Goal: Information Seeking & Learning: Learn about a topic

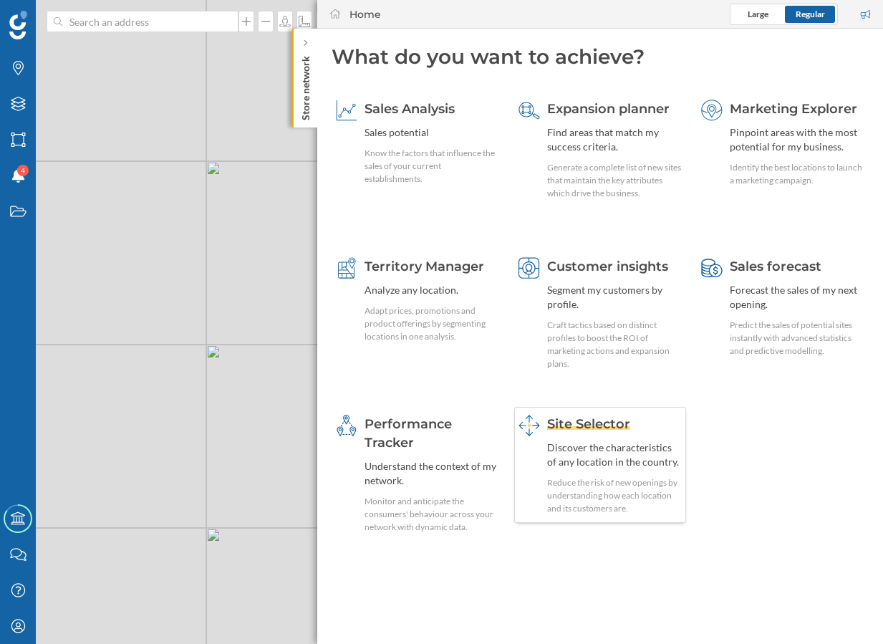
click at [599, 450] on div "Discover the characteristics of any location in the country." at bounding box center [614, 454] width 135 height 29
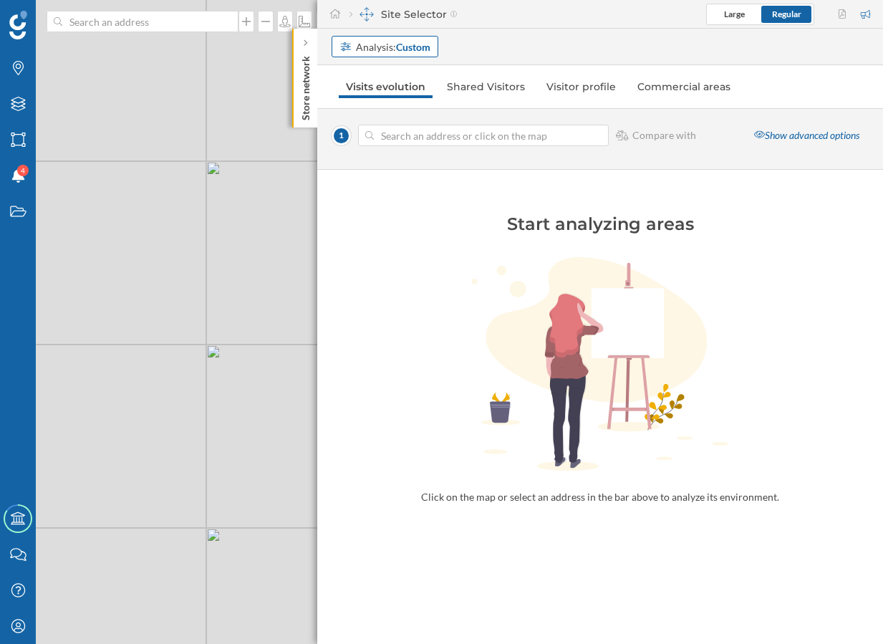
click at [381, 44] on div "Analysis: Custom" at bounding box center [393, 46] width 74 height 15
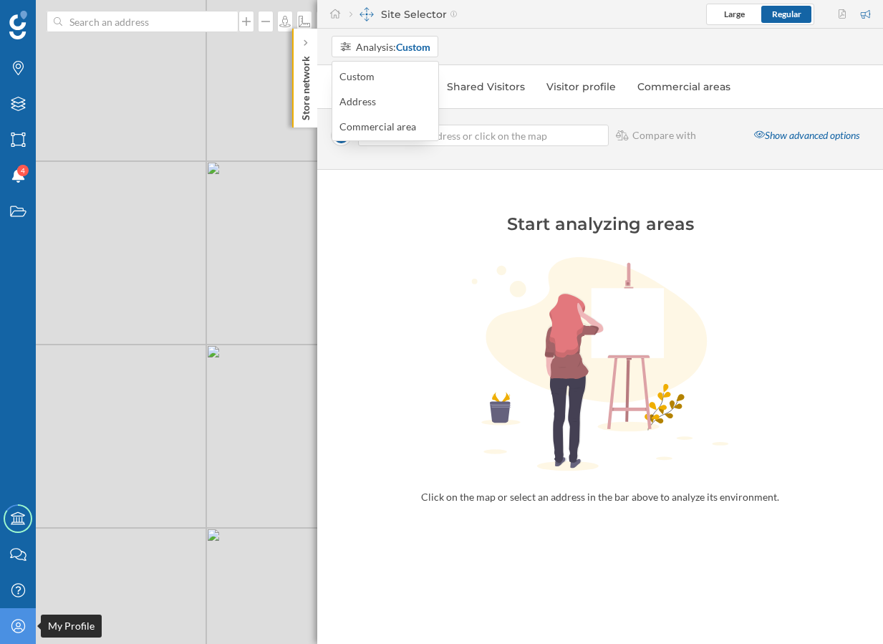
click at [26, 632] on icon "My Profile" at bounding box center [18, 626] width 18 height 14
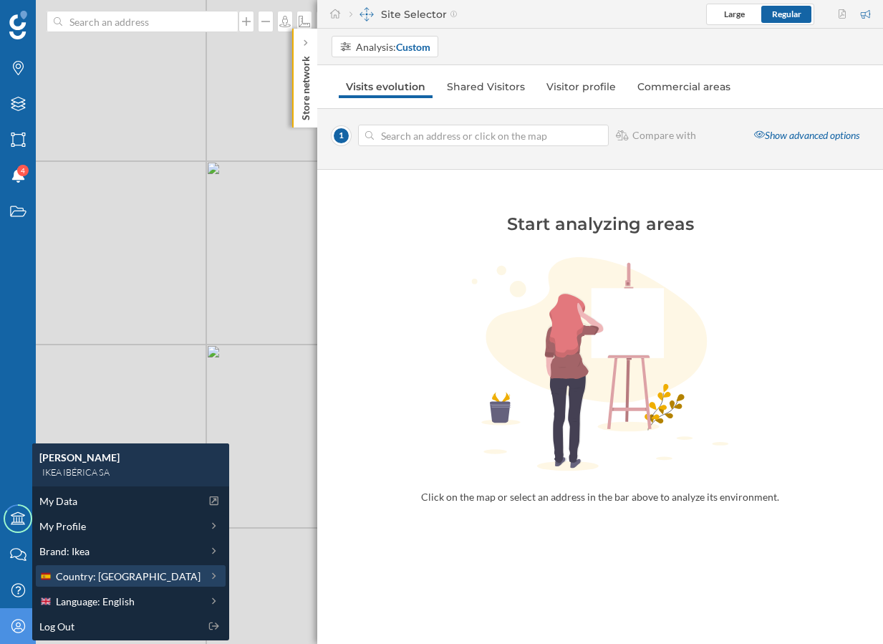
click at [102, 579] on span "Country: [GEOGRAPHIC_DATA]" at bounding box center [128, 576] width 145 height 15
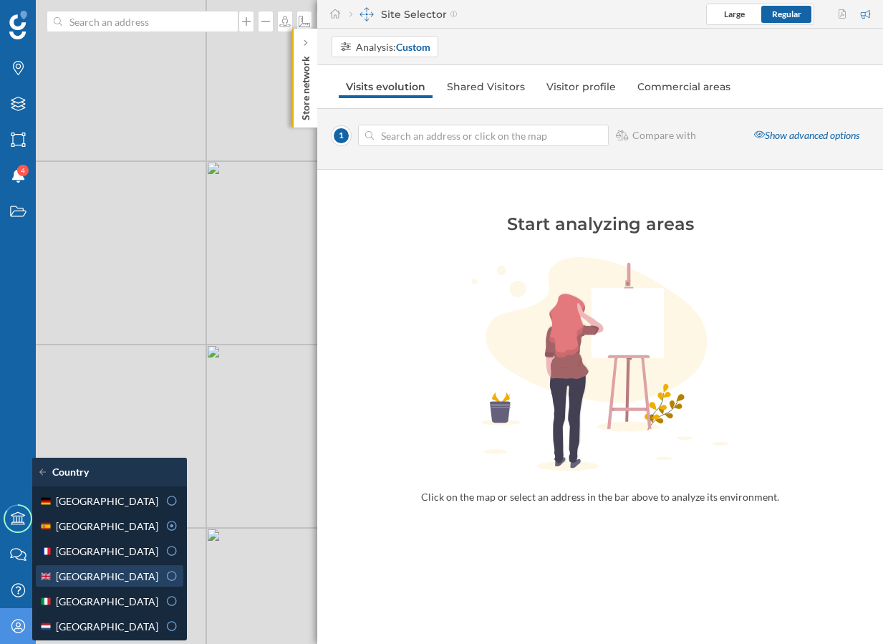
click at [104, 575] on span "[GEOGRAPHIC_DATA]" at bounding box center [107, 576] width 102 height 15
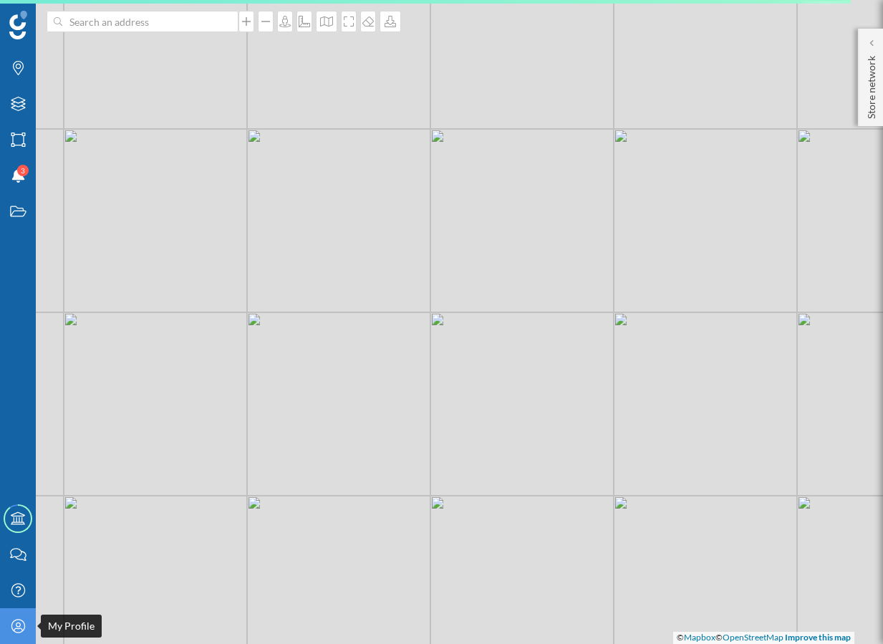
click at [17, 628] on icon at bounding box center [18, 626] width 14 height 14
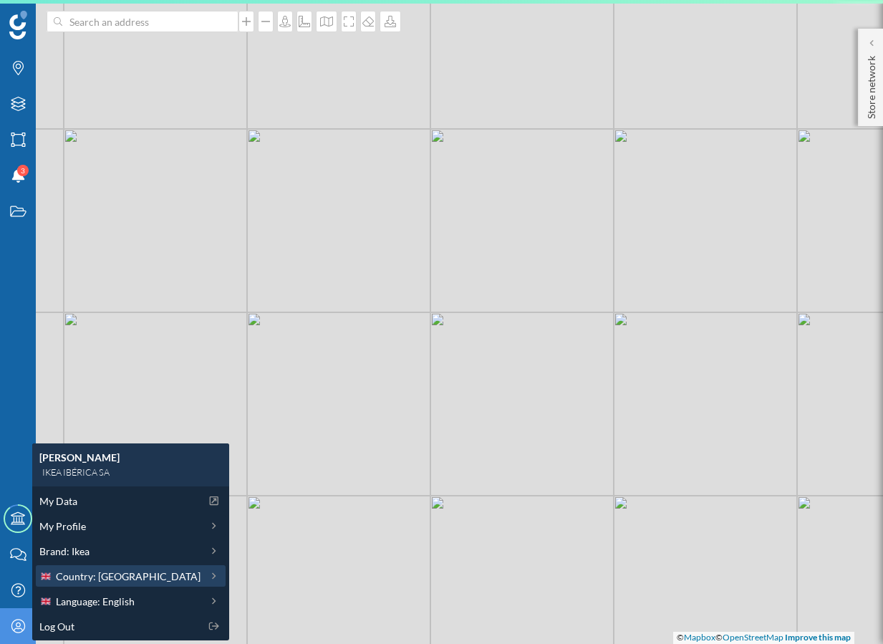
click at [100, 576] on span "Country: [GEOGRAPHIC_DATA]" at bounding box center [128, 576] width 145 height 15
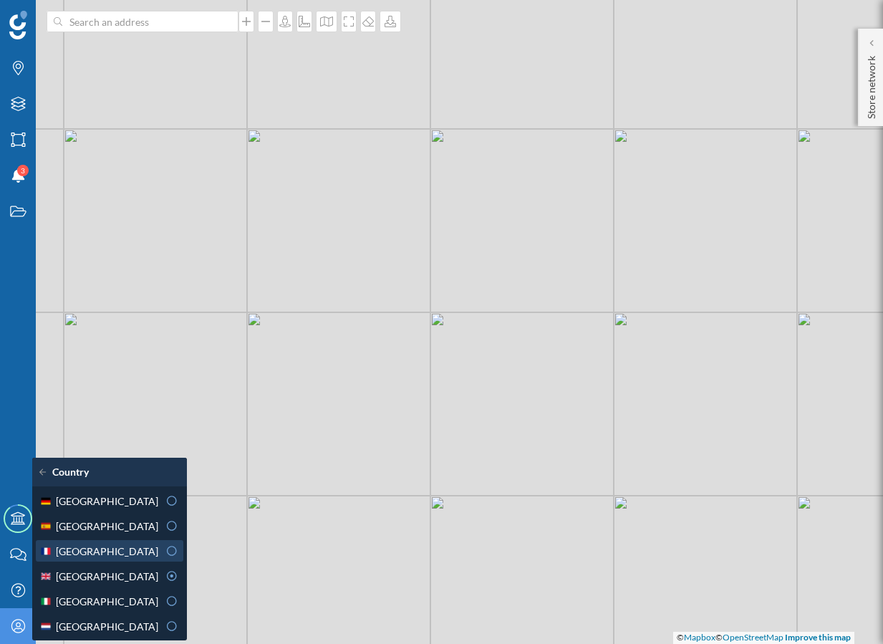
click at [132, 550] on div "[GEOGRAPHIC_DATA]" at bounding box center [98, 551] width 119 height 15
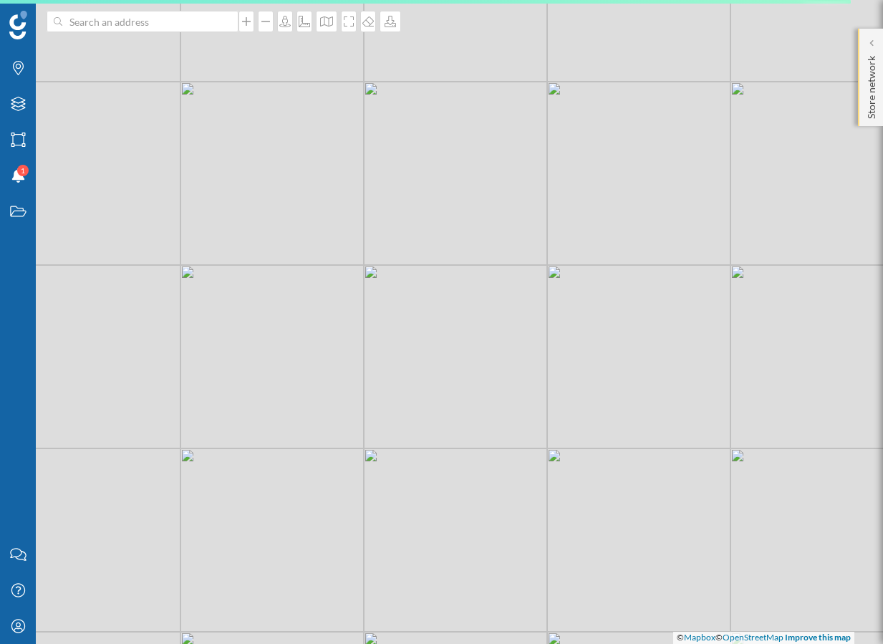
click at [866, 110] on p "Store network" at bounding box center [871, 84] width 14 height 69
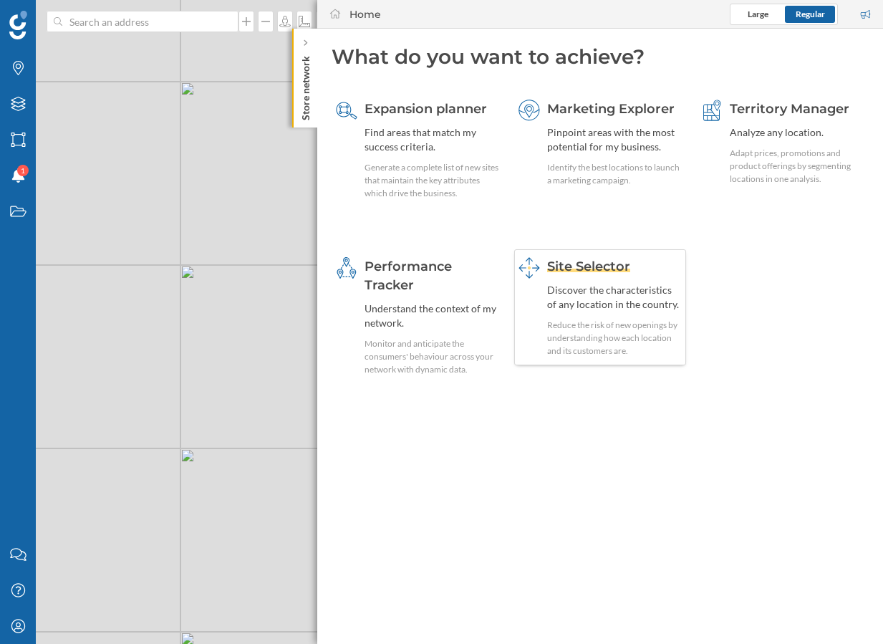
click at [599, 353] on div "Reduce the risk of new openings by understanding how each location and its cust…" at bounding box center [614, 338] width 135 height 39
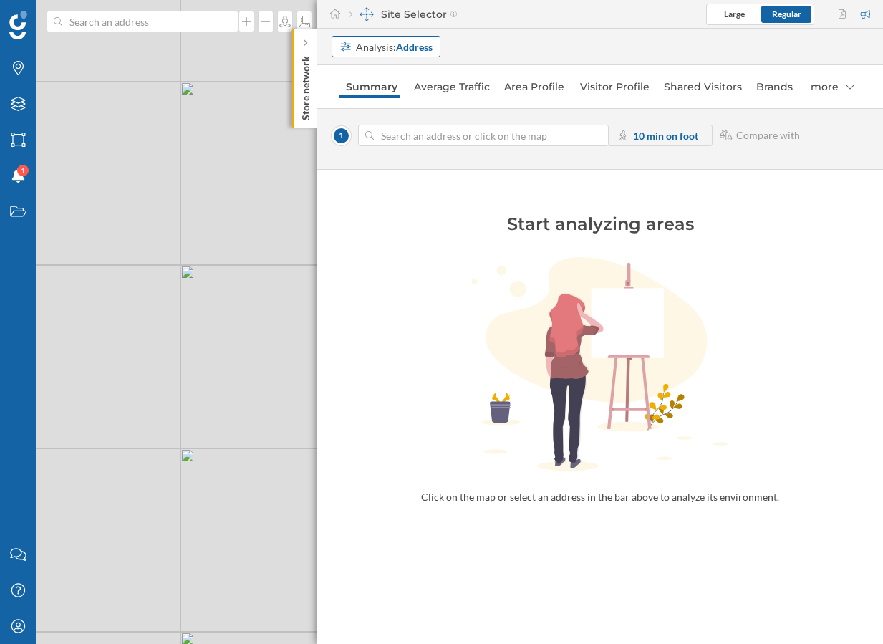
click at [401, 47] on strong "Address" at bounding box center [414, 47] width 37 height 12
click at [409, 97] on div "Commercial area" at bounding box center [377, 101] width 77 height 12
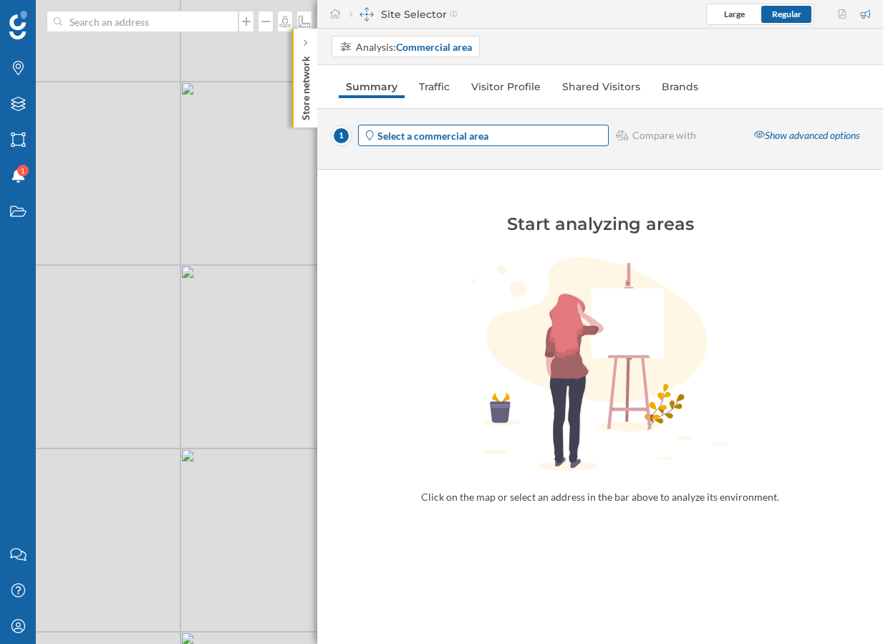
click at [534, 129] on span "Select a commercial area" at bounding box center [491, 135] width 229 height 15
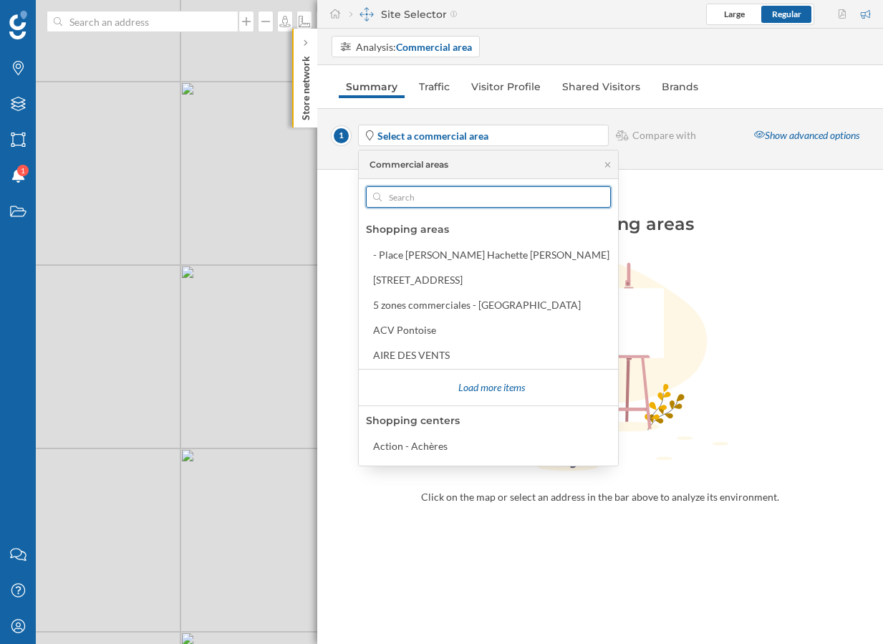
click at [443, 204] on input "text" at bounding box center [488, 196] width 213 height 21
type input "c"
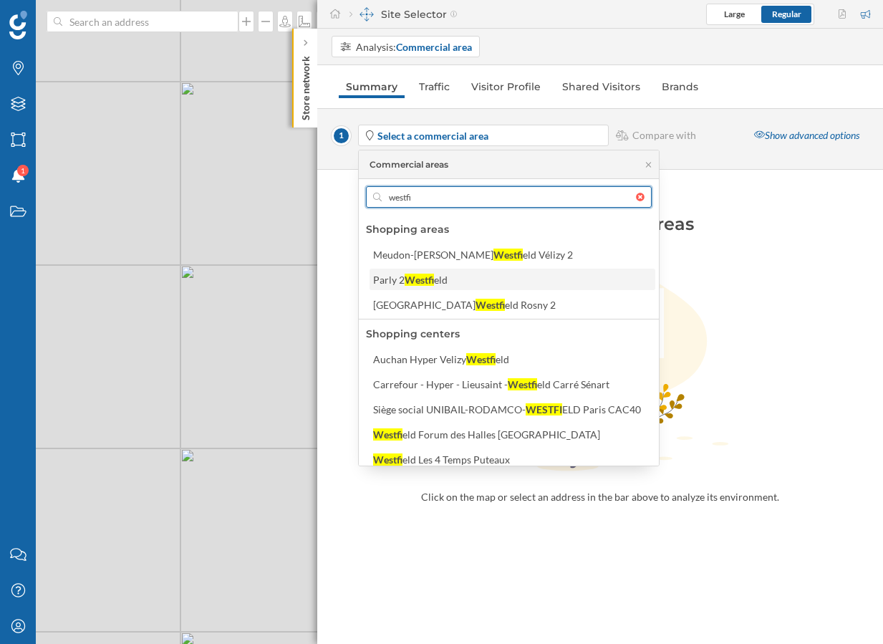
type input "westfi"
click at [474, 276] on div "Parly 2 Westfi eld" at bounding box center [511, 279] width 277 height 15
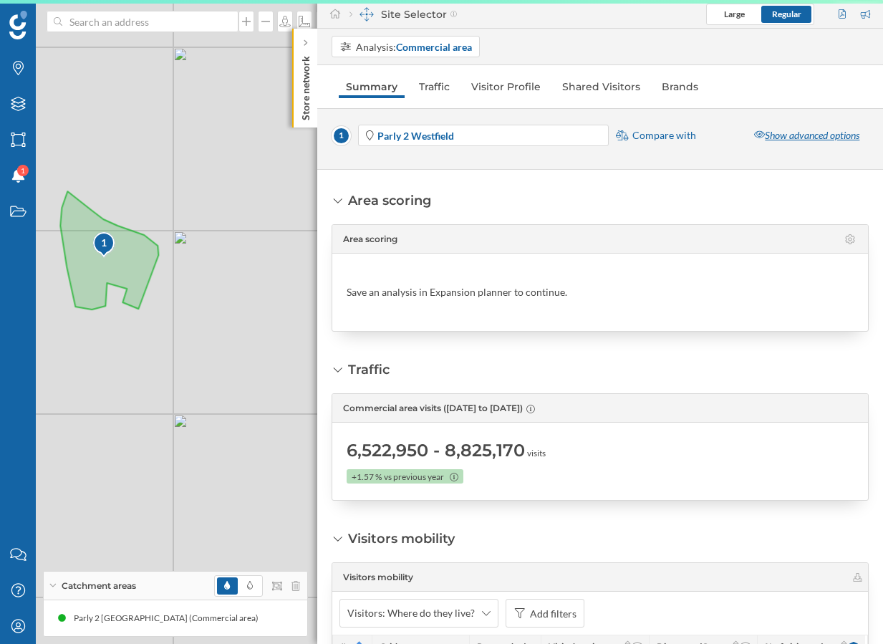
click at [776, 137] on div "Show advanced options" at bounding box center [807, 135] width 124 height 21
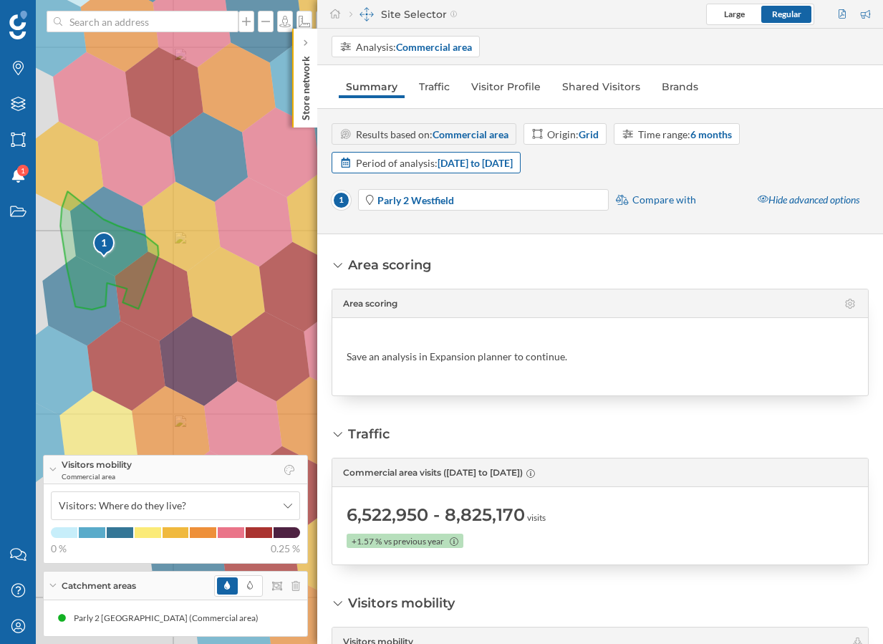
click at [521, 153] on div "Period of analysis: [DATE] to [DATE]" at bounding box center [426, 162] width 189 height 21
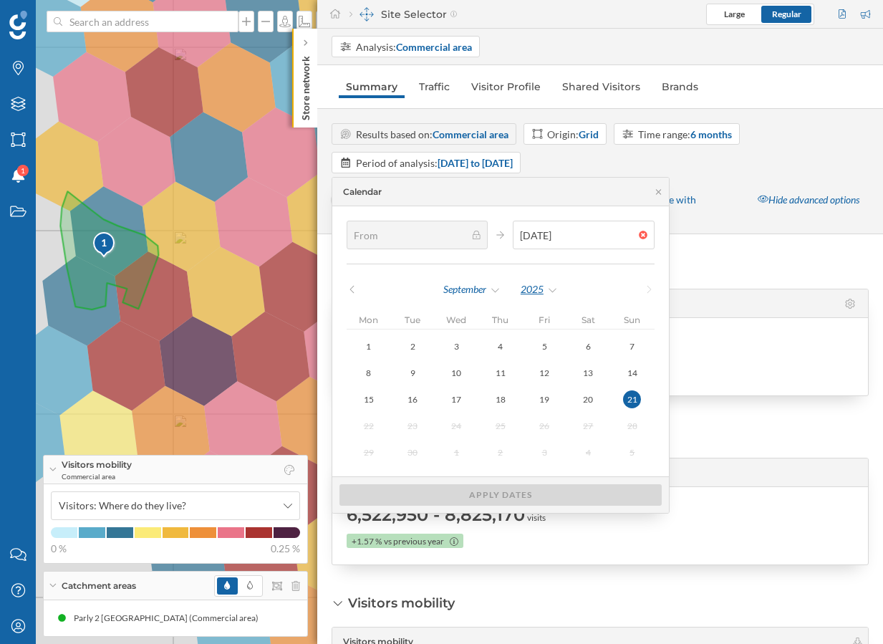
click at [531, 291] on div "2025" at bounding box center [539, 289] width 39 height 21
click at [552, 405] on div "2023" at bounding box center [567, 407] width 93 height 15
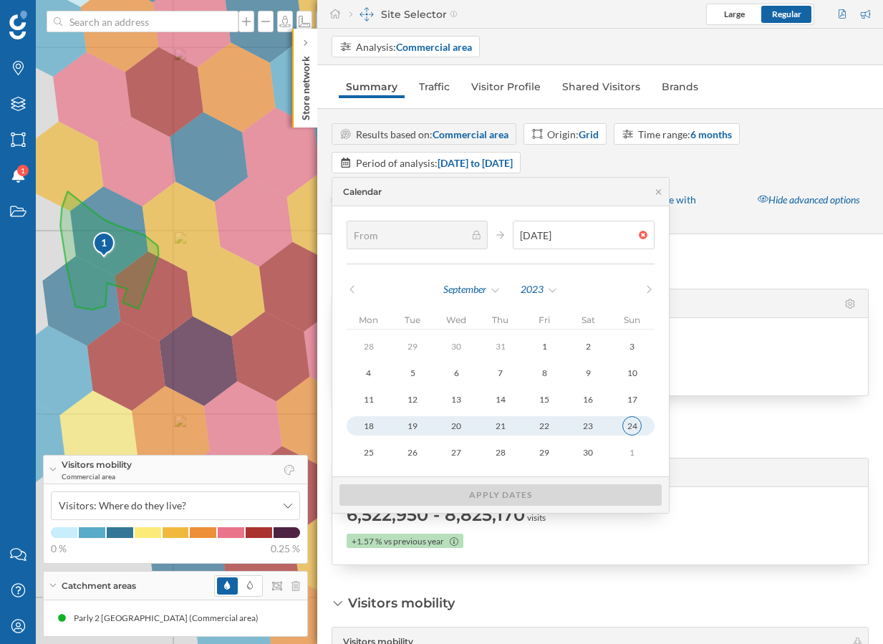
type input "[DATE]"
click at [622, 422] on div "24" at bounding box center [631, 425] width 19 height 19
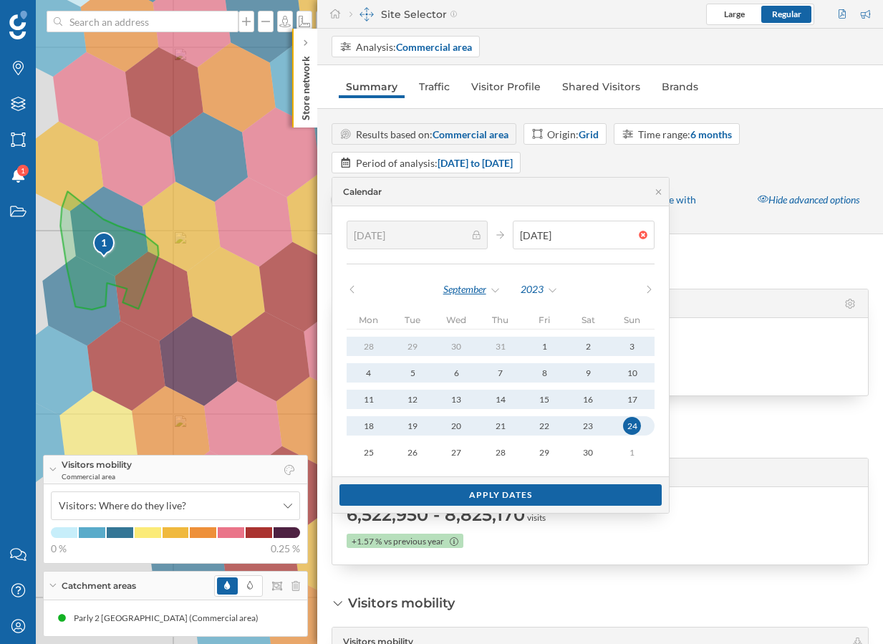
click at [483, 288] on div "September" at bounding box center [472, 289] width 59 height 21
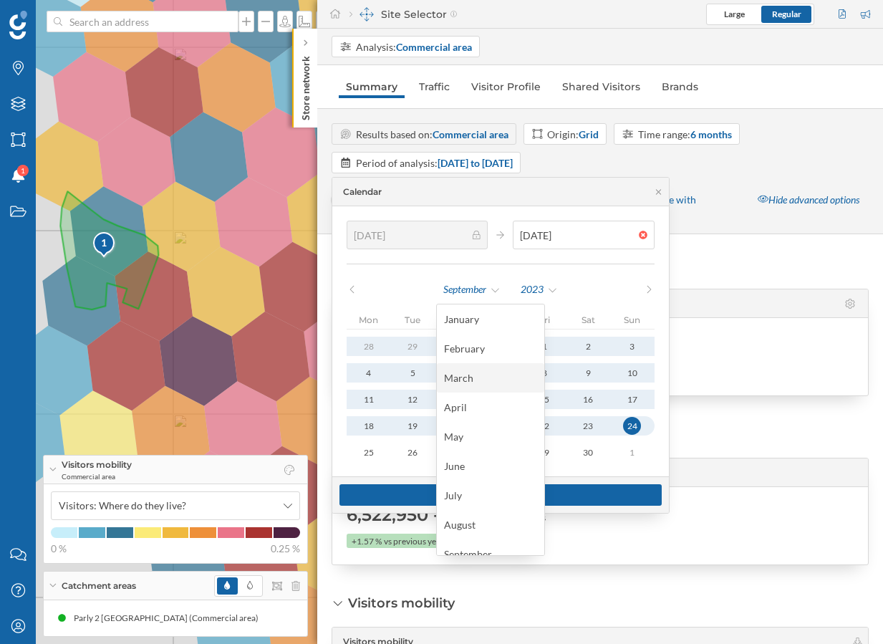
click at [480, 382] on div "March" at bounding box center [490, 377] width 93 height 15
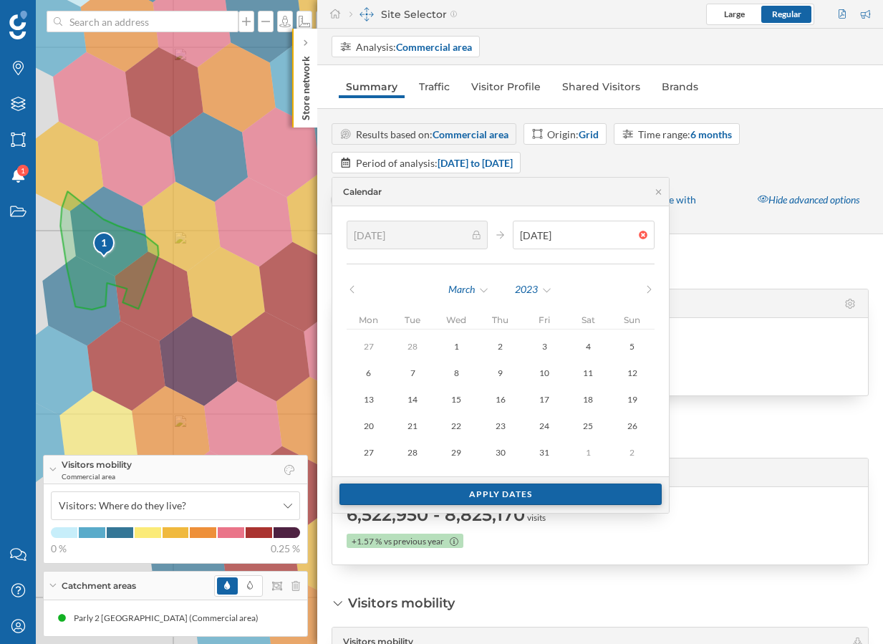
click at [493, 492] on div "Apply dates" at bounding box center [500, 493] width 322 height 21
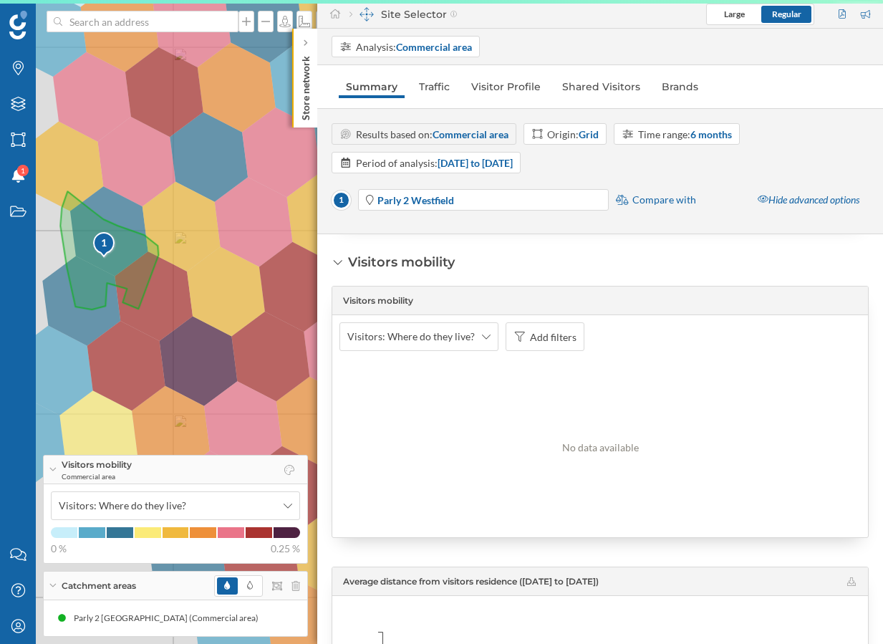
scroll to position [332, 0]
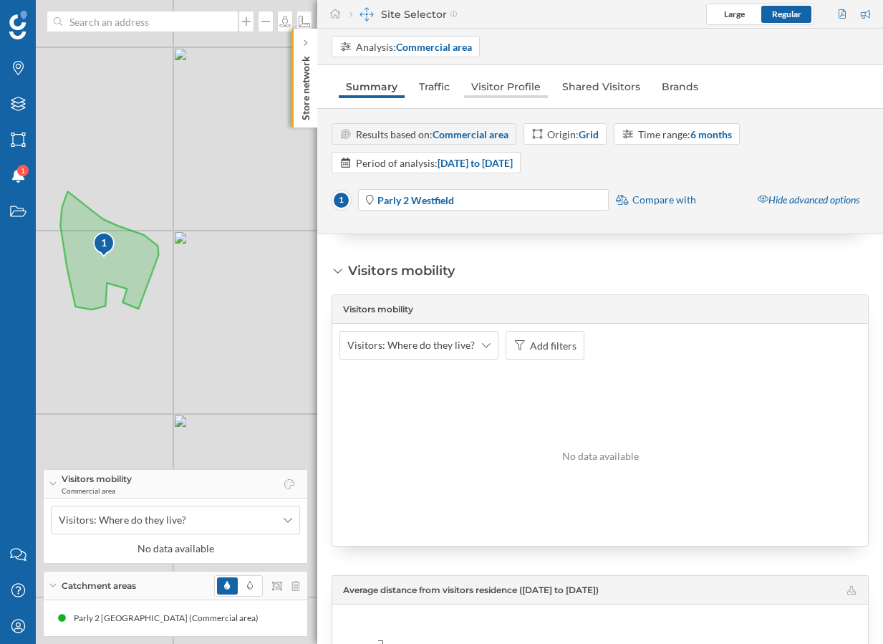
click at [501, 82] on link "Visitor Profile" at bounding box center [506, 86] width 84 height 23
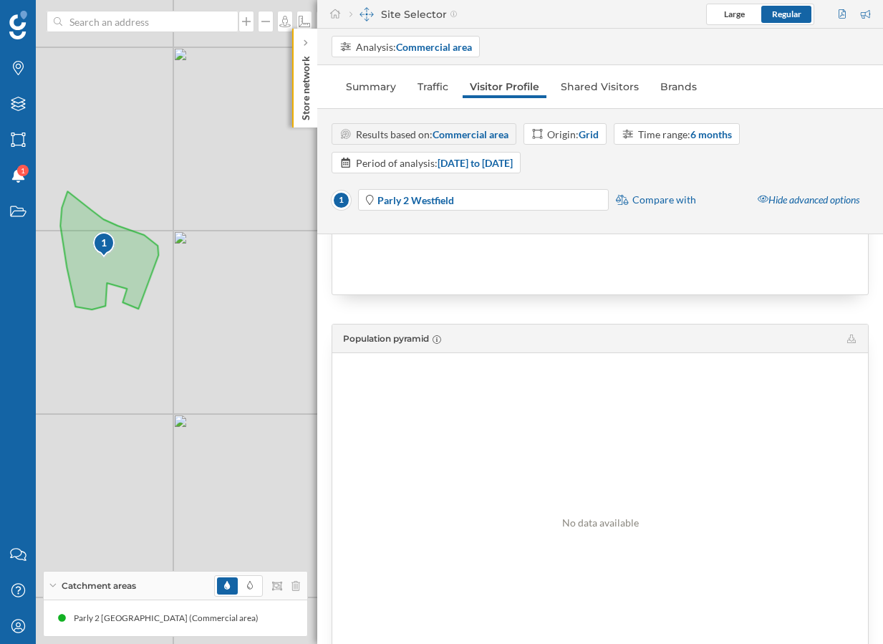
scroll to position [1046, 0]
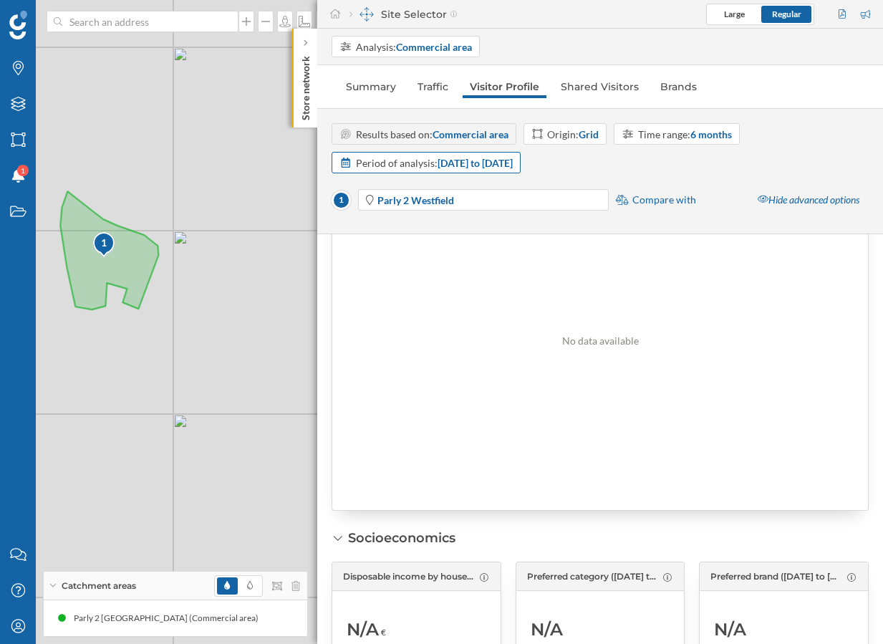
click at [513, 158] on strong "[DATE] to [DATE]" at bounding box center [475, 163] width 75 height 12
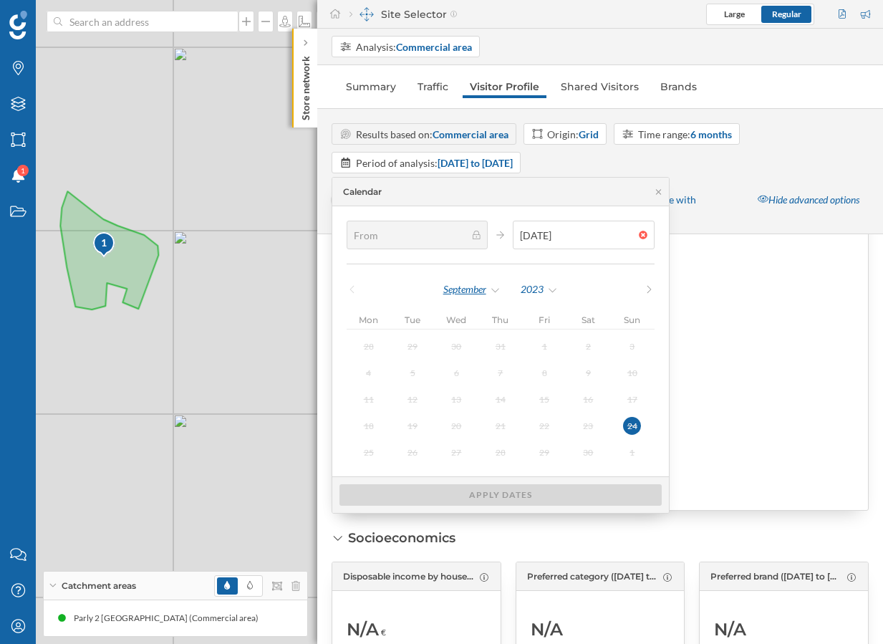
click at [481, 289] on div "September" at bounding box center [472, 289] width 59 height 21
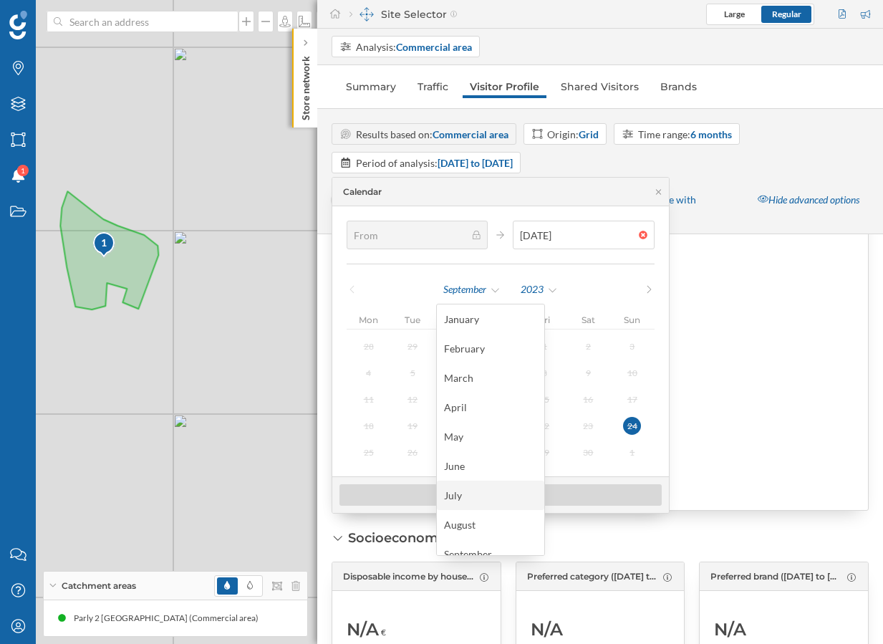
scroll to position [102, 0]
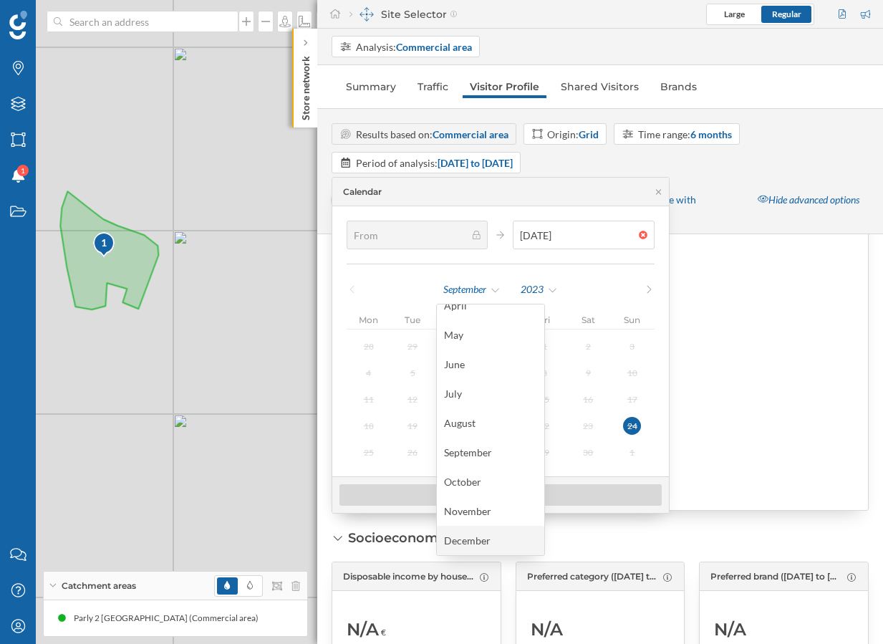
click at [478, 544] on div "December" at bounding box center [490, 540] width 93 height 15
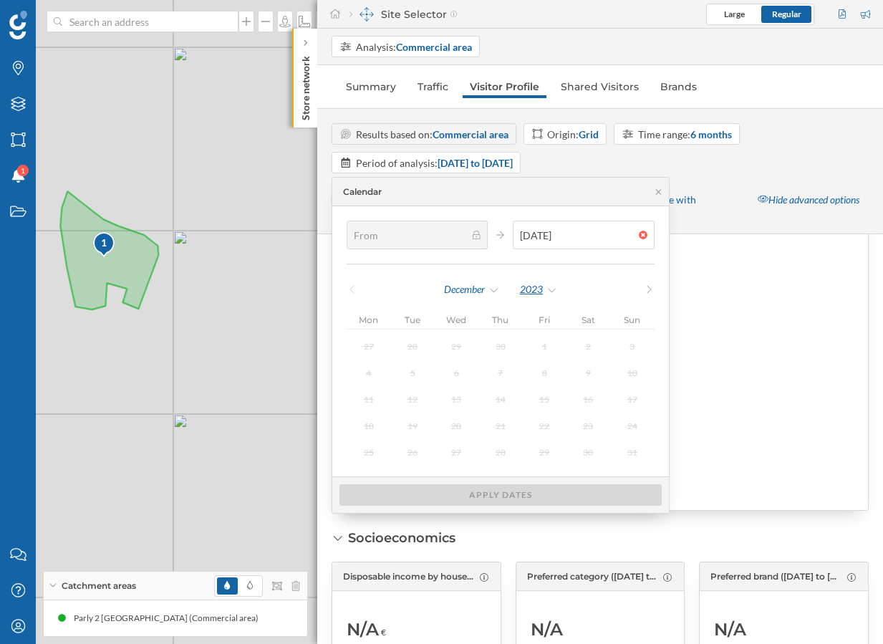
click at [524, 285] on div "2023" at bounding box center [538, 289] width 39 height 21
click at [531, 323] on div "2025" at bounding box center [566, 318] width 93 height 15
click at [750, 348] on div "No data available" at bounding box center [600, 340] width 536 height 339
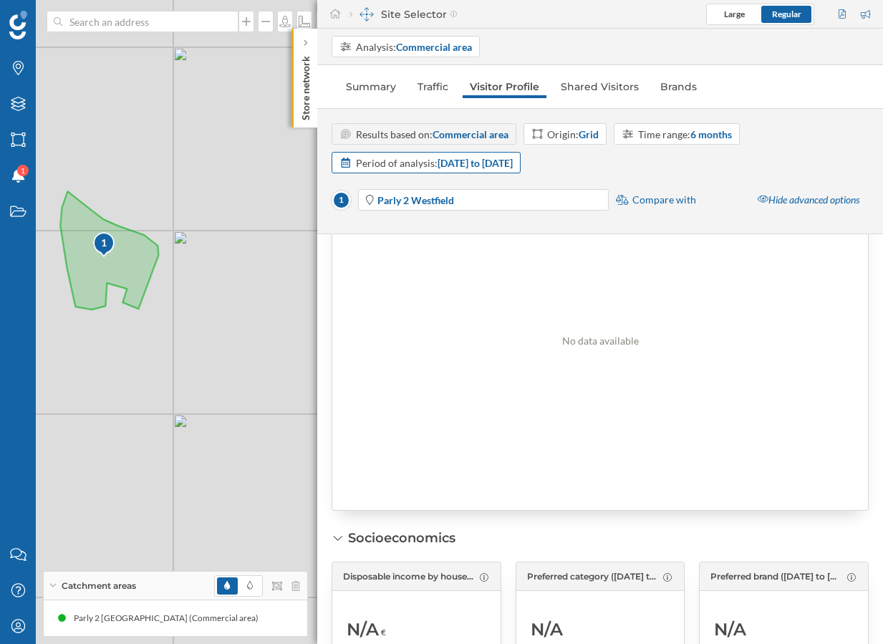
click at [513, 161] on strong "[DATE] to [DATE]" at bounding box center [475, 163] width 75 height 12
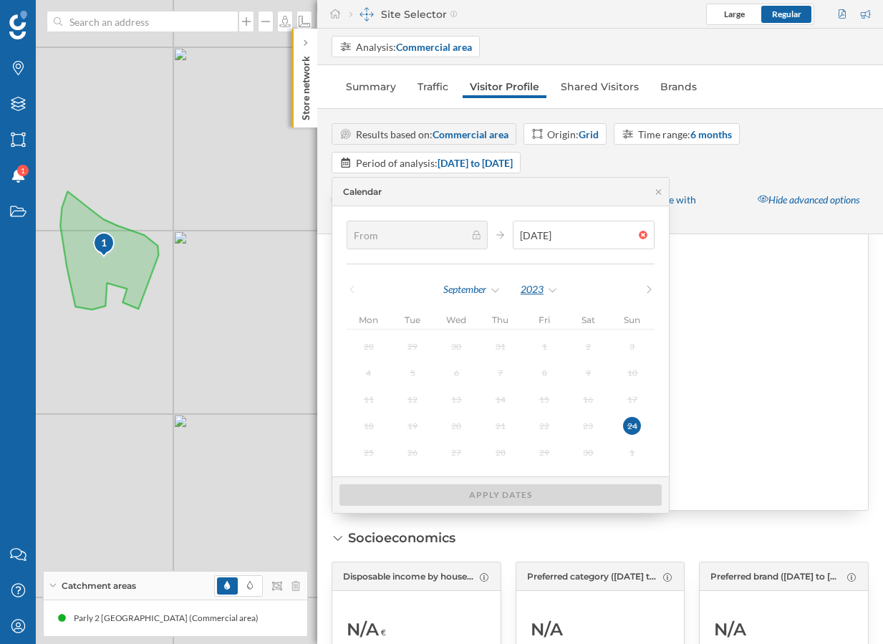
click at [532, 286] on div "2023" at bounding box center [539, 289] width 39 height 21
click at [473, 286] on div "September" at bounding box center [472, 289] width 59 height 21
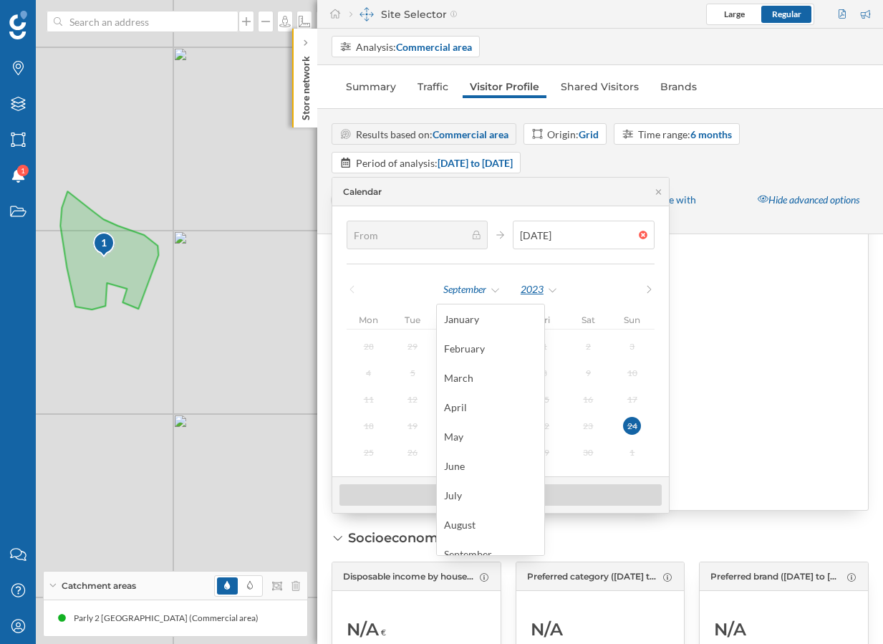
click at [526, 297] on div "2023" at bounding box center [539, 289] width 39 height 21
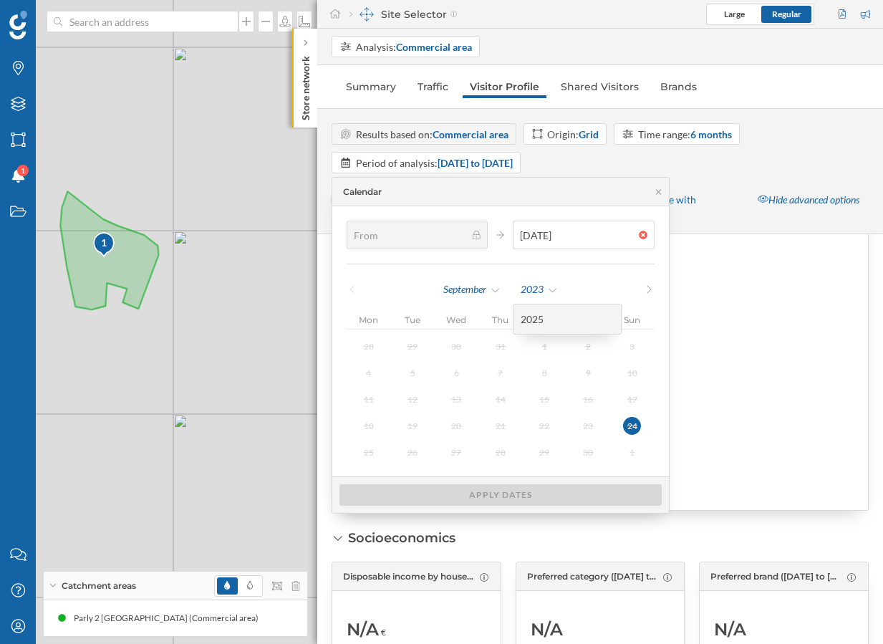
click at [526, 314] on div "2025" at bounding box center [567, 318] width 93 height 15
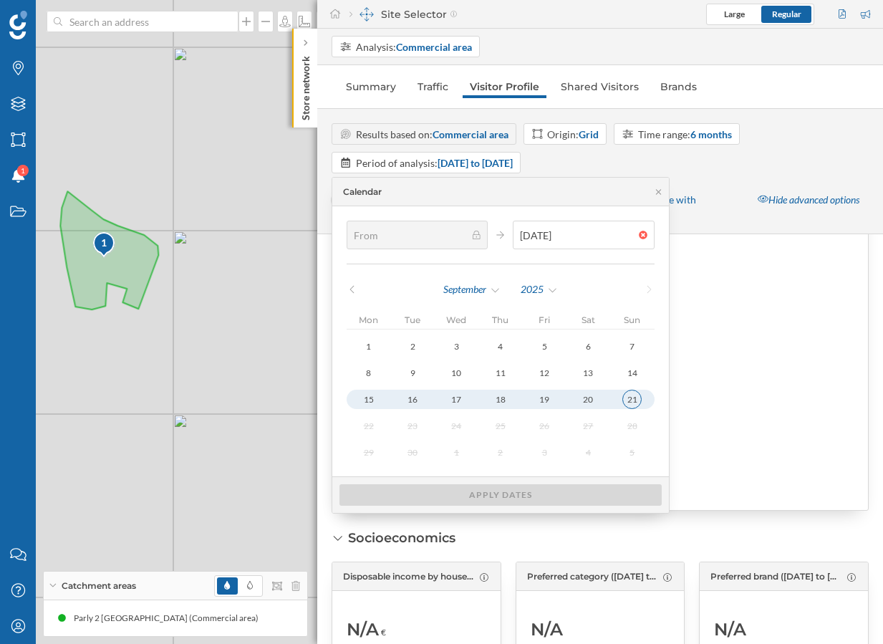
type input "[DATE]"
click at [633, 402] on button "21" at bounding box center [632, 399] width 44 height 19
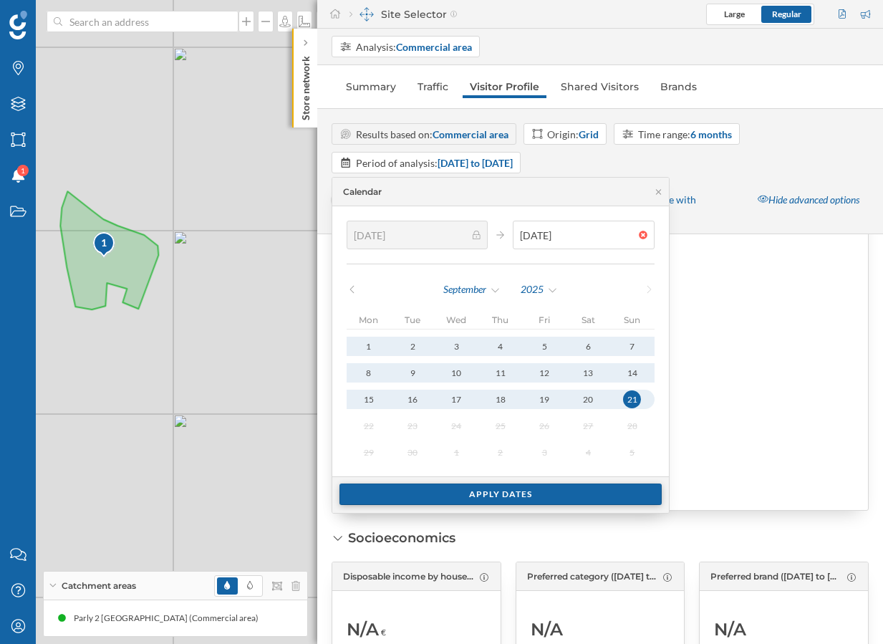
click at [482, 496] on div "Apply dates" at bounding box center [500, 493] width 322 height 21
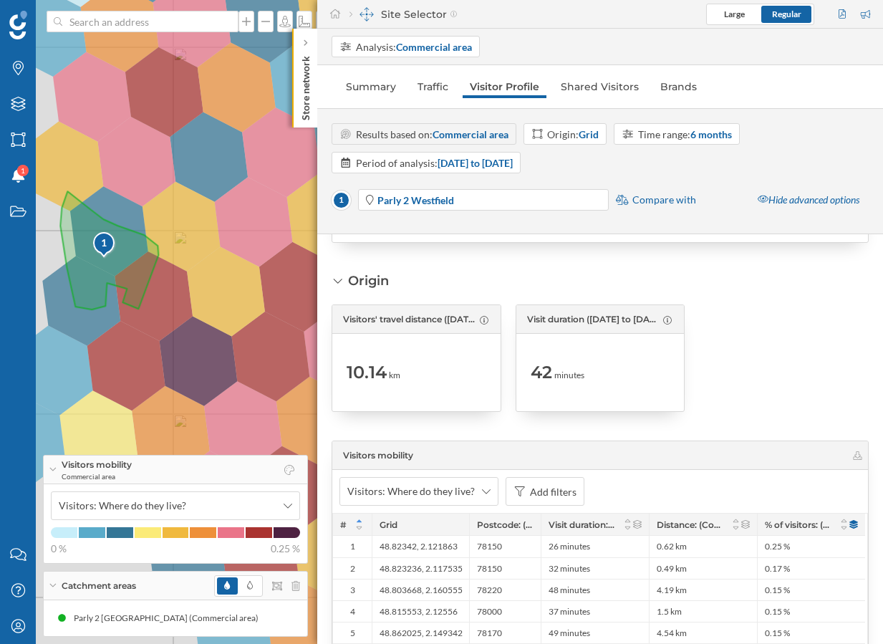
scroll to position [2480, 0]
click at [513, 167] on strong "[DATE] to [DATE]" at bounding box center [475, 163] width 75 height 12
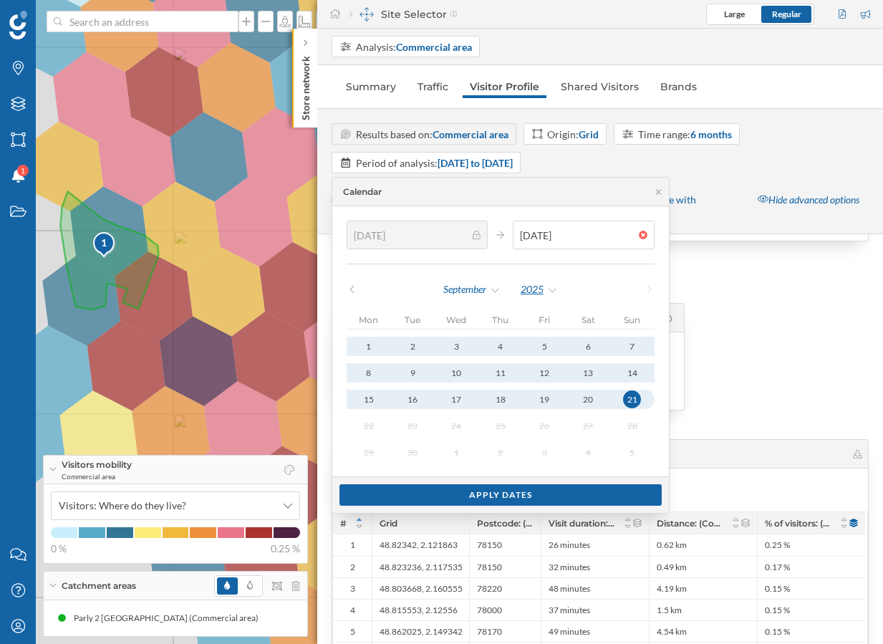
click at [523, 292] on div "2025" at bounding box center [539, 289] width 39 height 21
